Goal: Transaction & Acquisition: Subscribe to service/newsletter

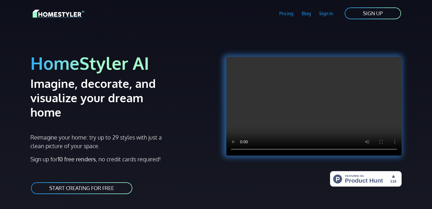
click at [84, 181] on link "START CREATING FOR FREE" at bounding box center [81, 187] width 103 height 13
click at [331, 12] on link "Sign In" at bounding box center [326, 13] width 22 height 13
click at [99, 181] on link "START CREATING FOR FREE" at bounding box center [81, 187] width 103 height 13
click at [80, 181] on link "START CREATING FOR FREE" at bounding box center [81, 187] width 103 height 13
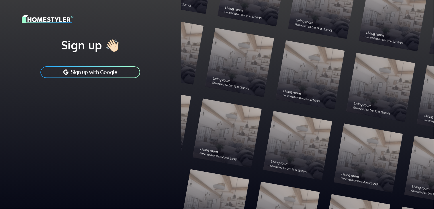
click at [97, 72] on button "Sign up with Google" at bounding box center [90, 72] width 101 height 13
click at [63, 70] on icon "submit" at bounding box center [65, 72] width 5 height 6
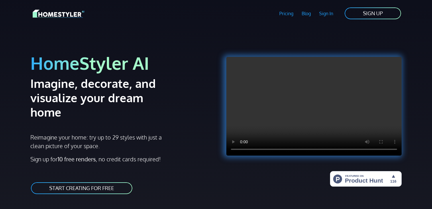
click at [377, 12] on link "SIGN UP" at bounding box center [373, 13] width 58 height 13
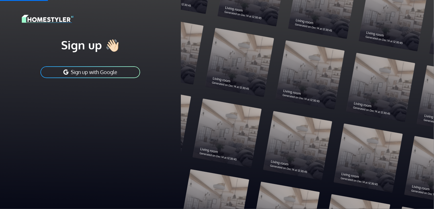
click at [123, 73] on button "Sign up with Google" at bounding box center [90, 72] width 101 height 13
